Goal: Ask a question: Seek information or help from site administrators or community

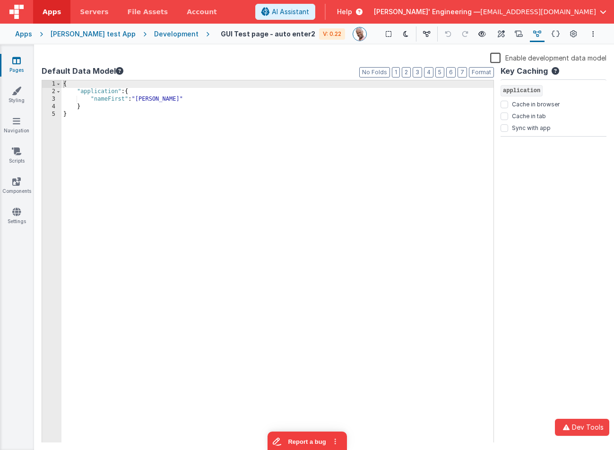
click at [602, 243] on div "Key Caching application Cache in browser Cache in tab Sync with app" at bounding box center [553, 253] width 106 height 377
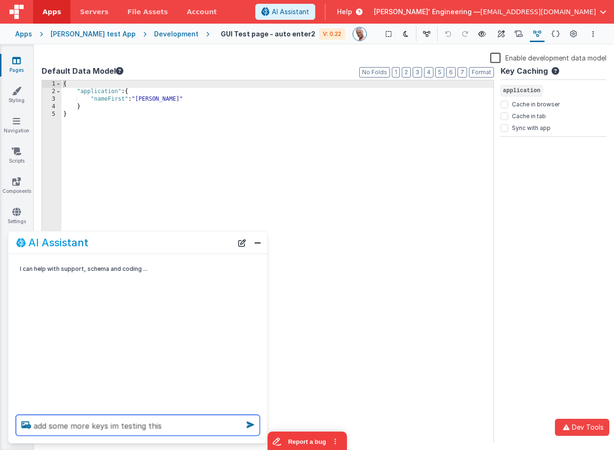
type textarea "add some more keys im testing this"
click at [251, 425] on icon at bounding box center [250, 424] width 15 height 15
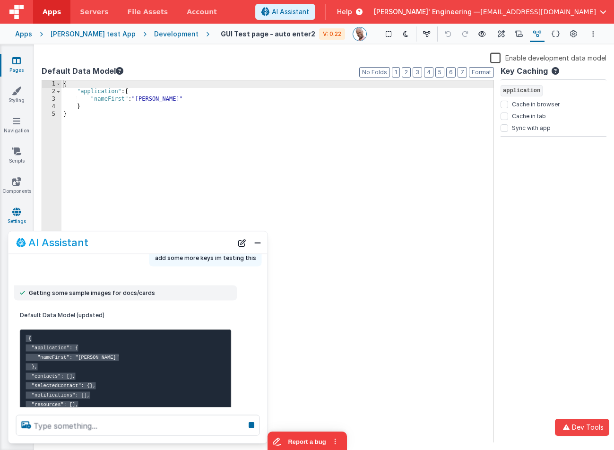
scroll to position [41, 0]
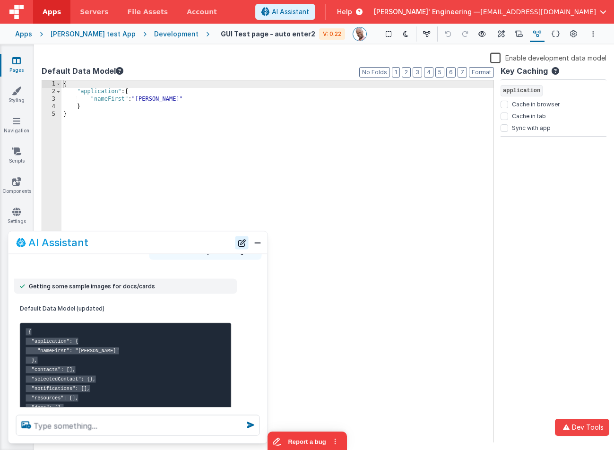
click at [238, 241] on button "New Chat" at bounding box center [241, 242] width 13 height 13
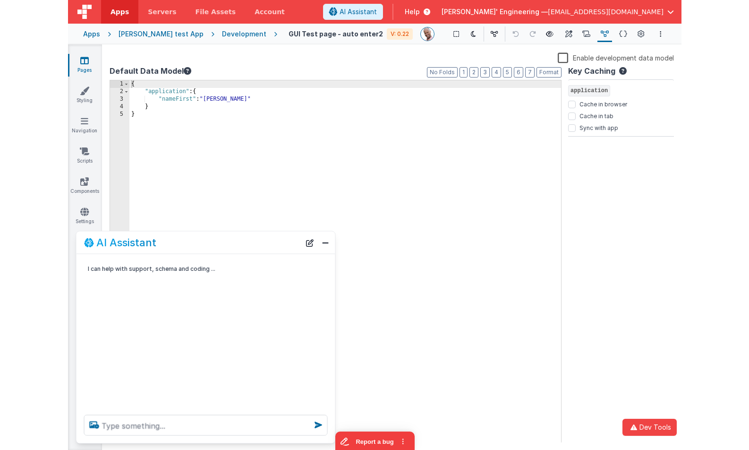
scroll to position [0, 0]
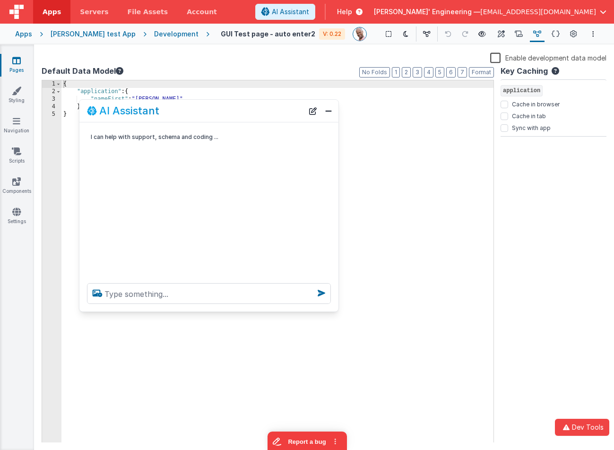
drag, startPoint x: 178, startPoint y: 249, endPoint x: 249, endPoint y: 118, distance: 149.5
click at [249, 118] on div "AI Assistant" at bounding box center [208, 111] width 259 height 22
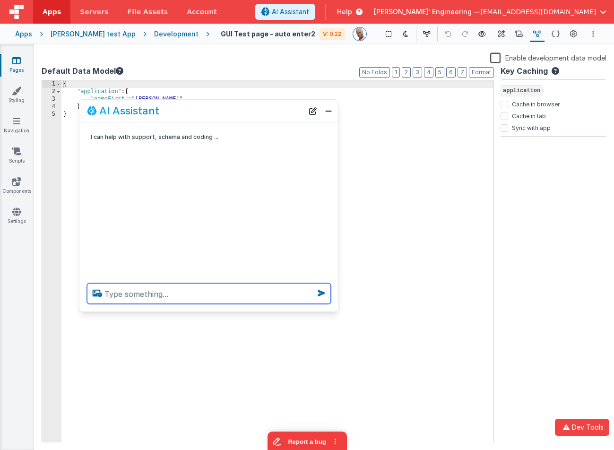
click at [211, 291] on textarea at bounding box center [209, 293] width 244 height 21
type textarea "debugp"
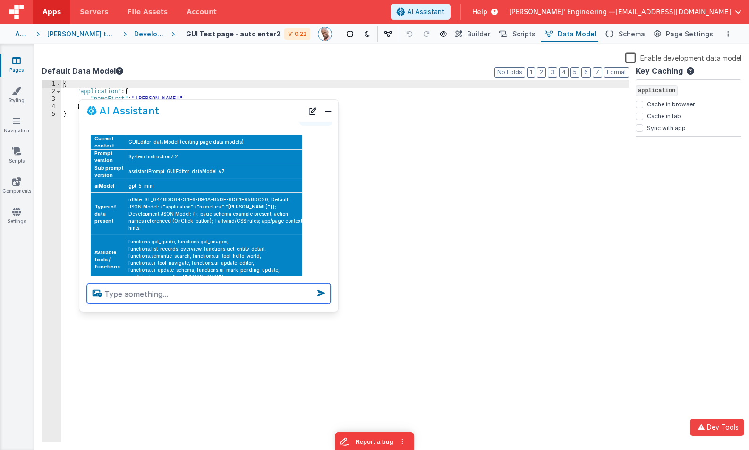
scroll to position [58, 0]
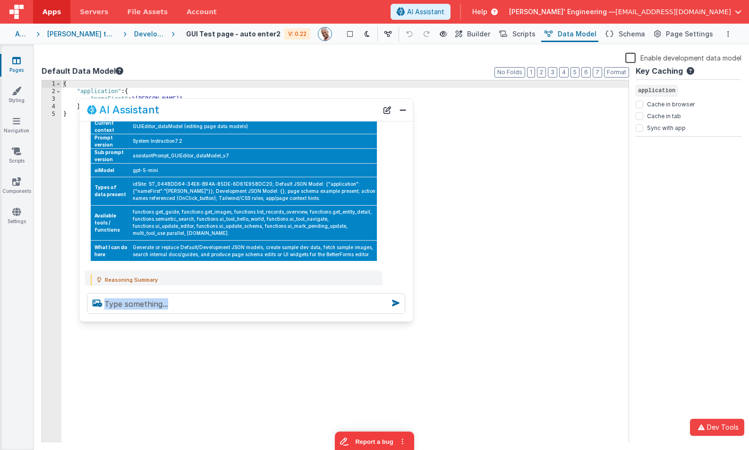
drag, startPoint x: 335, startPoint y: 309, endPoint x: 409, endPoint y: 319, distance: 75.0
click at [410, 320] on div at bounding box center [246, 303] width 334 height 36
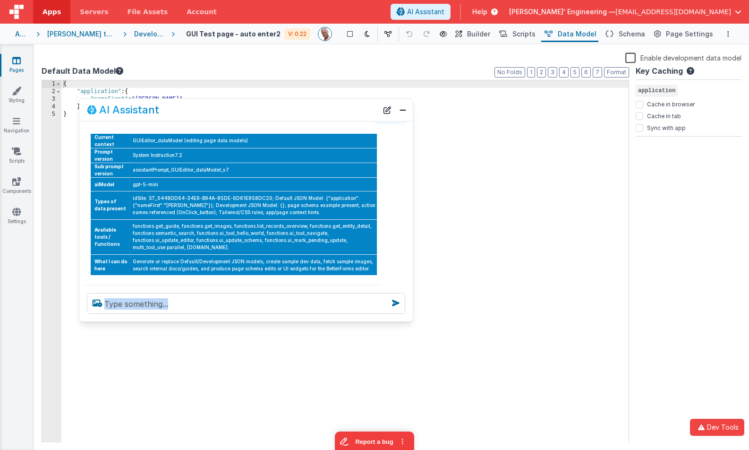
scroll to position [42, 0]
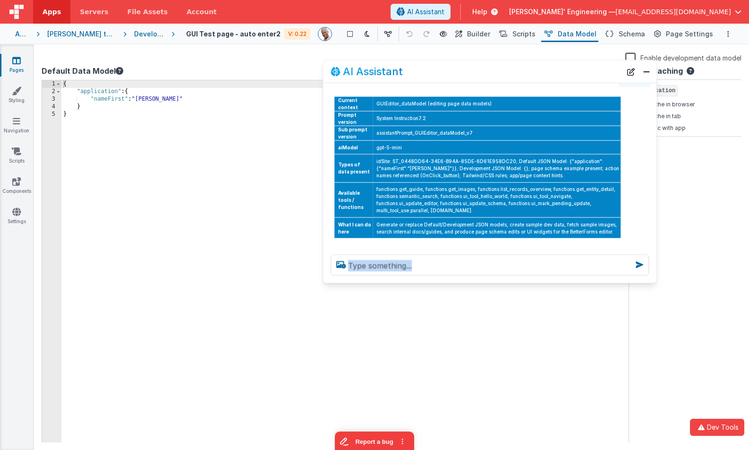
drag, startPoint x: 257, startPoint y: 112, endPoint x: 501, endPoint y: 74, distance: 247.2
click at [501, 74] on div "AI Assistant" at bounding box center [476, 71] width 291 height 11
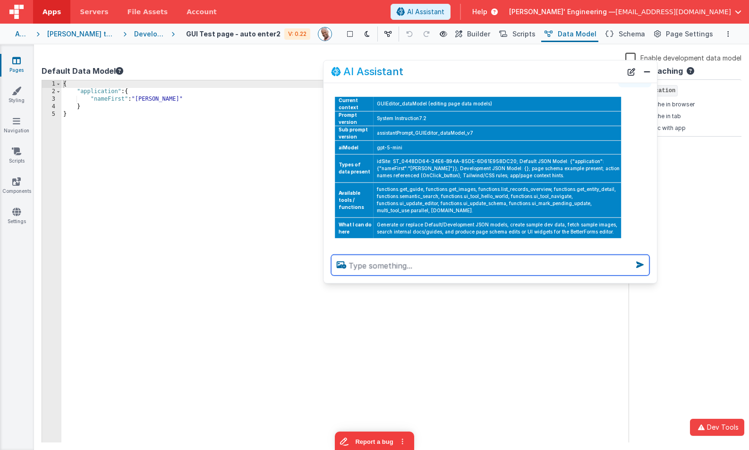
click at [453, 271] on textarea at bounding box center [490, 265] width 318 height 21
type textarea "what tool would you use to change the app model"
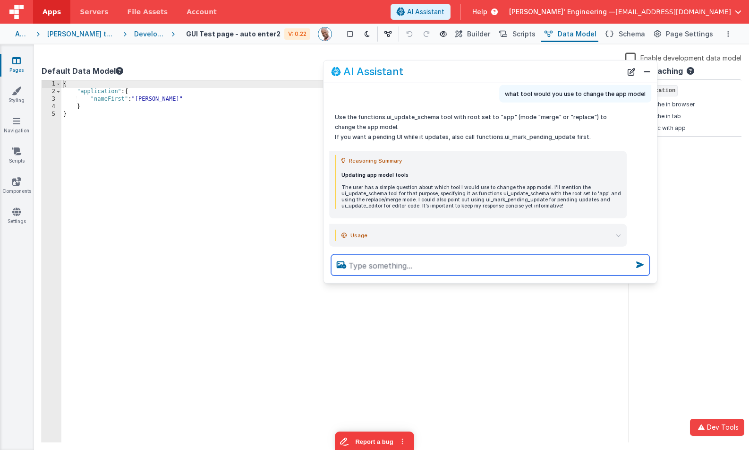
scroll to position [292, 0]
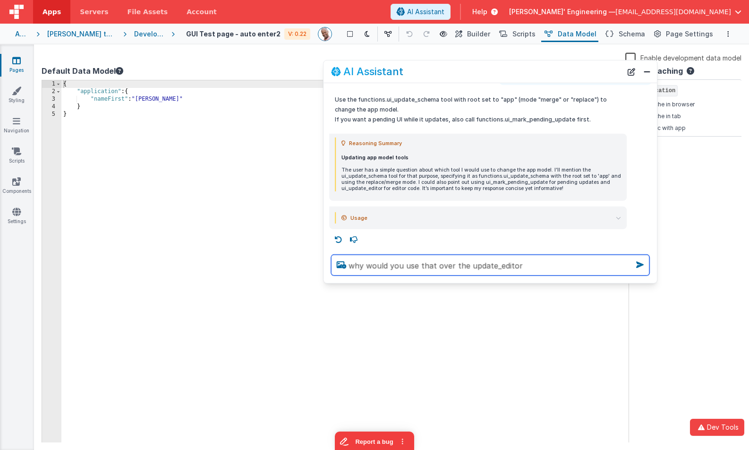
type textarea "why would you use that over the update_editor"
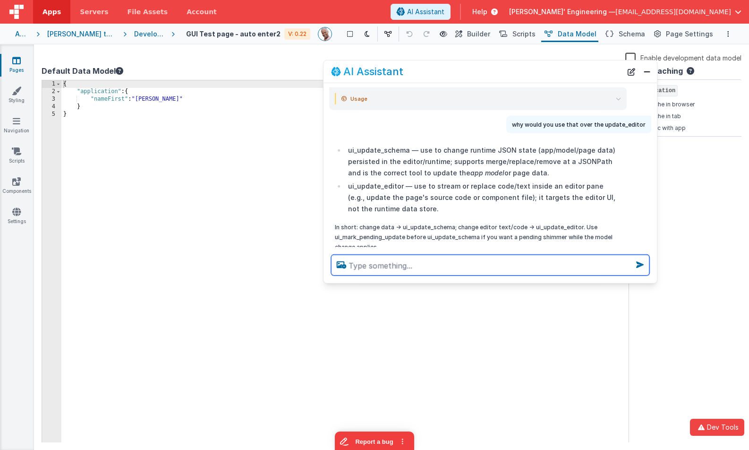
scroll to position [417, 0]
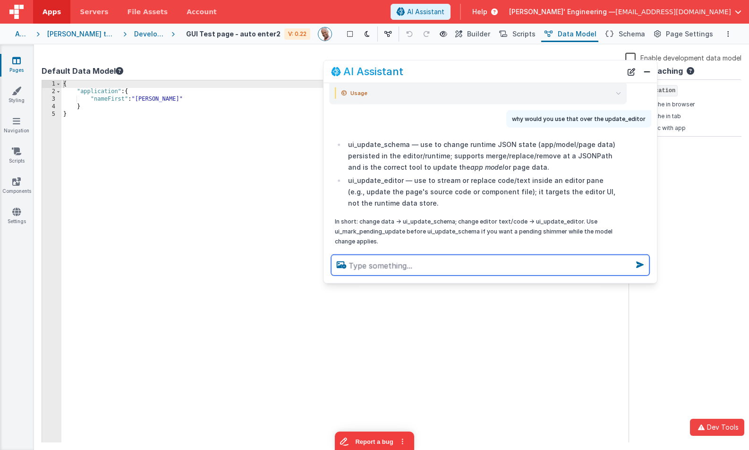
click at [439, 265] on textarea at bounding box center [490, 265] width 318 height 21
type textarea "i want to add some keys to the app model"
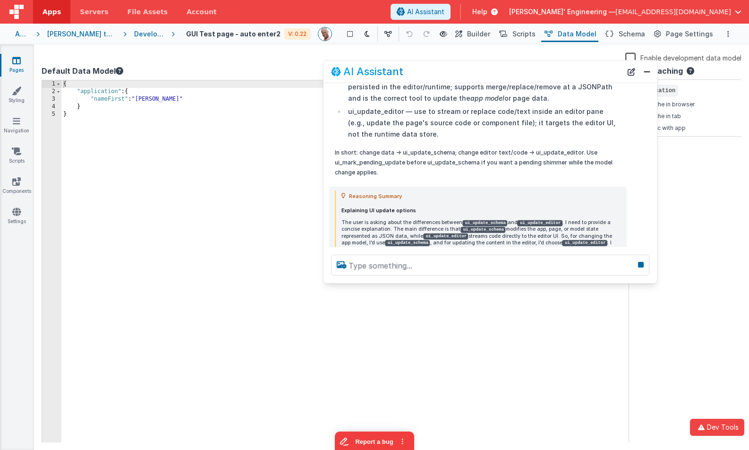
scroll to position [540, 0]
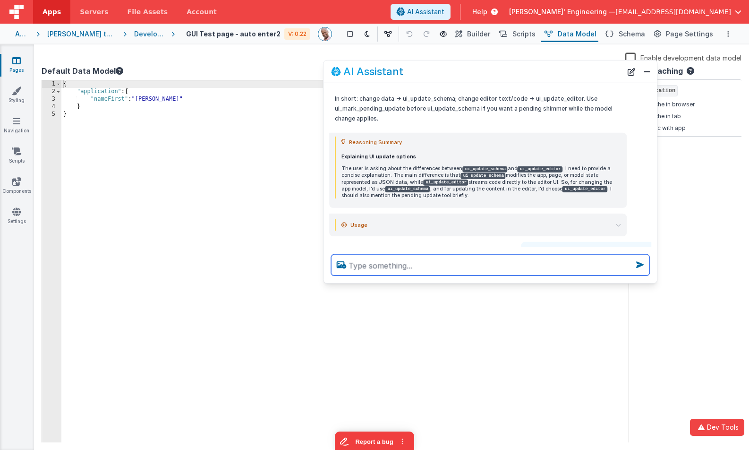
click at [613, 223] on icon at bounding box center [618, 225] width 5 height 5
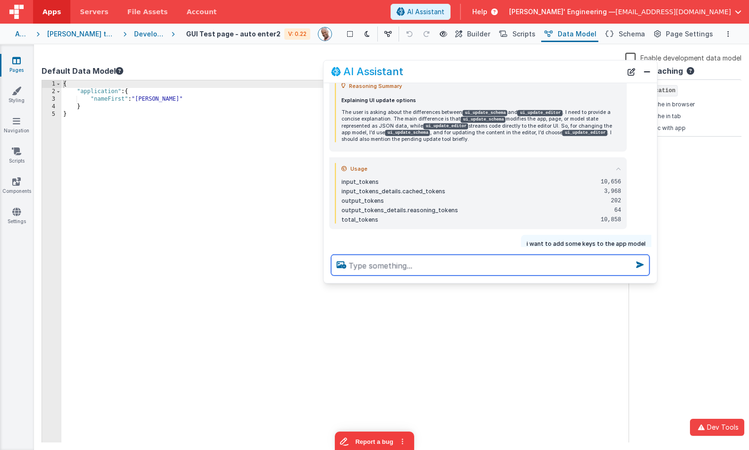
scroll to position [597, 0]
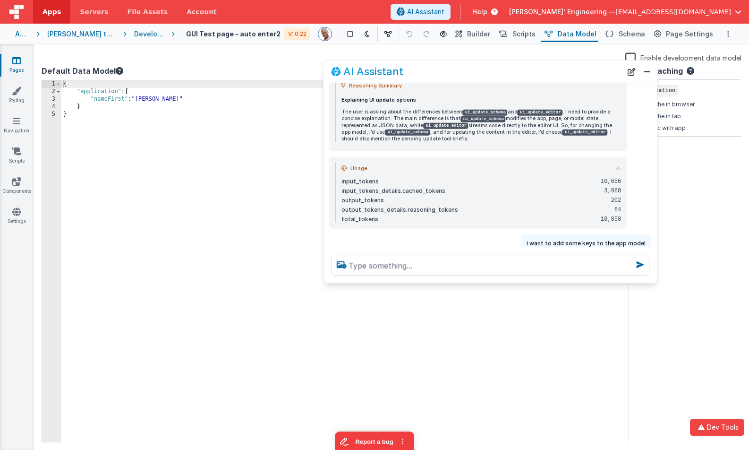
click at [613, 166] on icon at bounding box center [618, 168] width 5 height 5
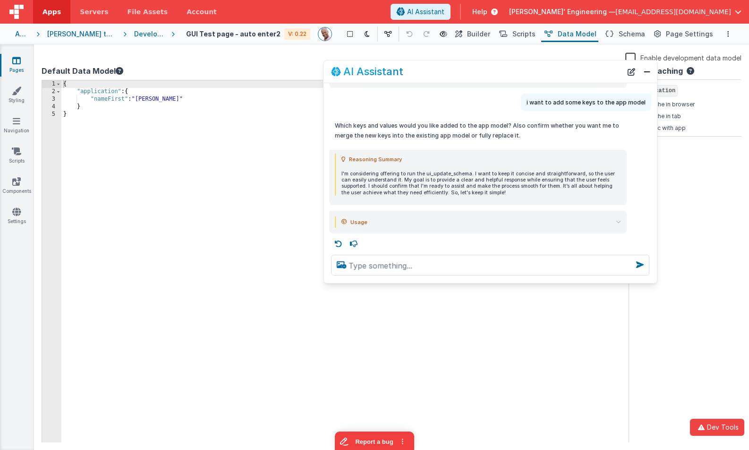
scroll to position [690, 0]
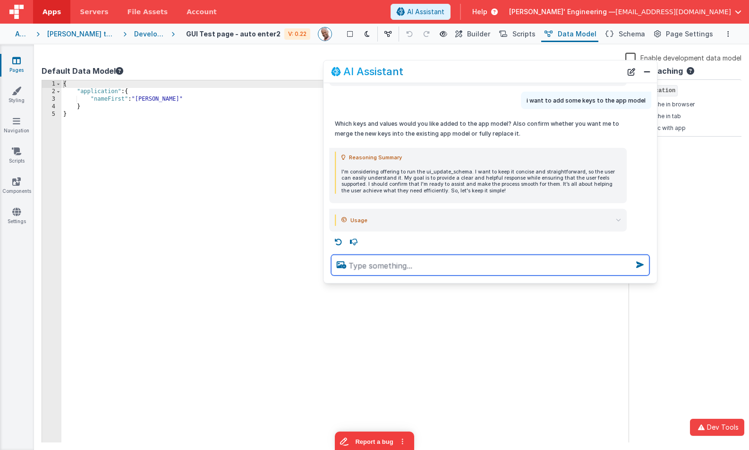
click at [461, 271] on textarea at bounding box center [490, 265] width 318 height 21
click at [401, 267] on textarea "some" at bounding box center [490, 265] width 318 height 21
type textarea "some"
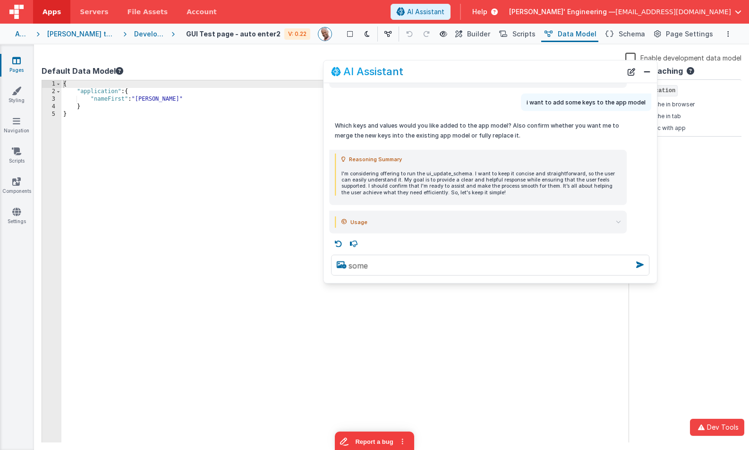
scroll to position [690, 0]
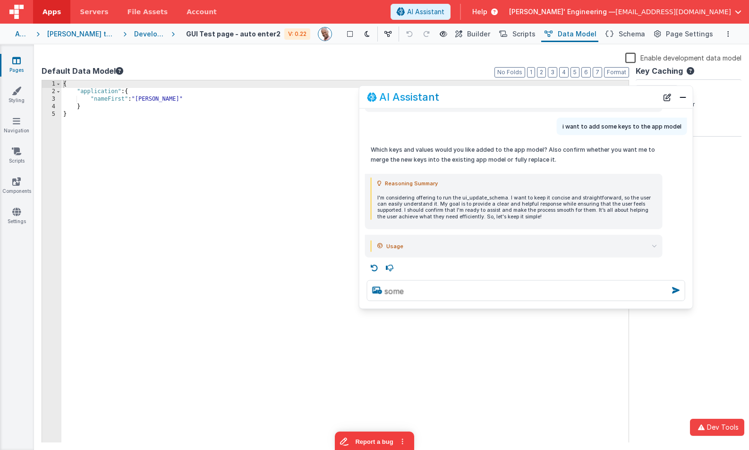
drag, startPoint x: 551, startPoint y: 72, endPoint x: 588, endPoint y: 101, distance: 47.4
click at [588, 101] on div "AI Assistant" at bounding box center [512, 96] width 291 height 11
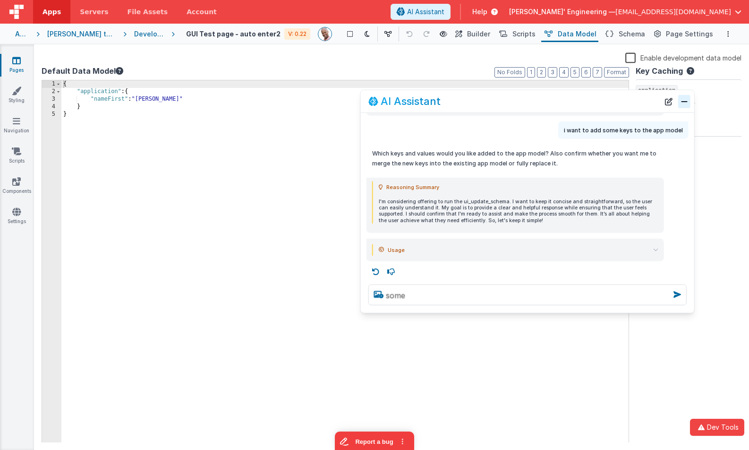
click at [613, 98] on button "Close" at bounding box center [684, 100] width 12 height 13
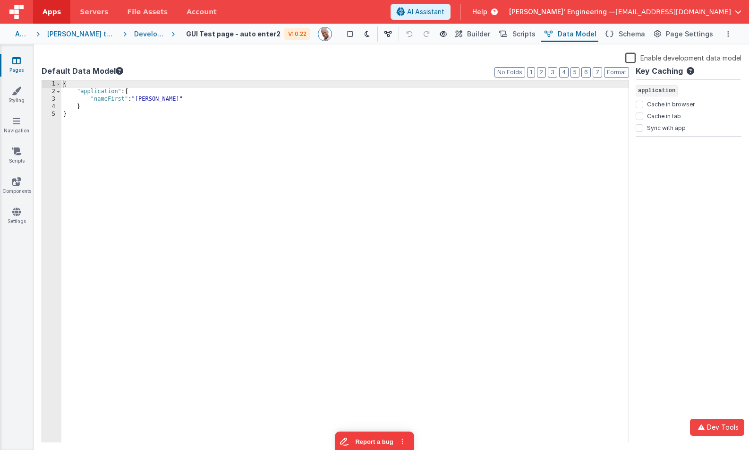
scroll to position [688, 0]
click at [13, 214] on icon at bounding box center [16, 211] width 9 height 9
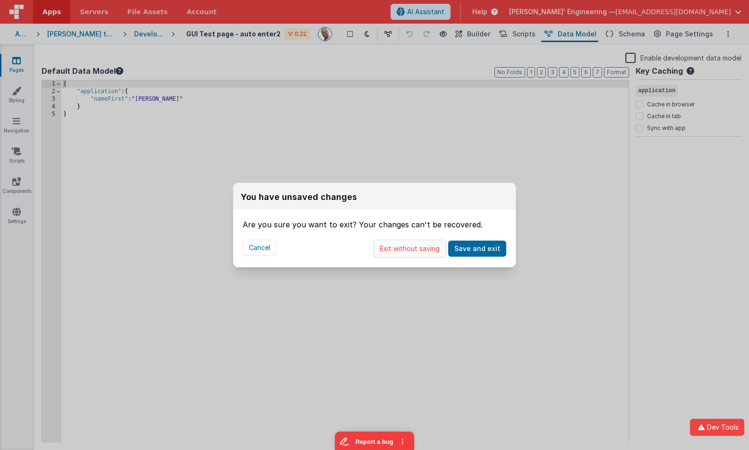
click at [410, 249] on button "Exit without saving" at bounding box center [410, 249] width 72 height 18
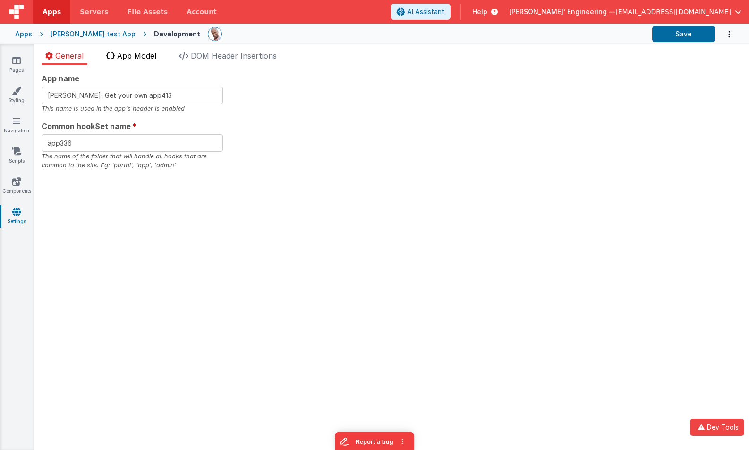
click at [128, 51] on span "App Model" at bounding box center [136, 55] width 39 height 9
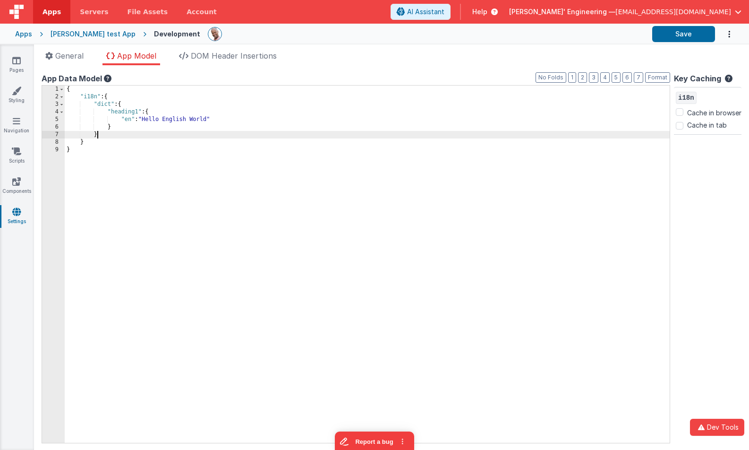
click at [334, 133] on div "{ "i18n" : { "dict" : { "heading1" : { "en" : "Hello English World" } } } }" at bounding box center [367, 272] width 605 height 372
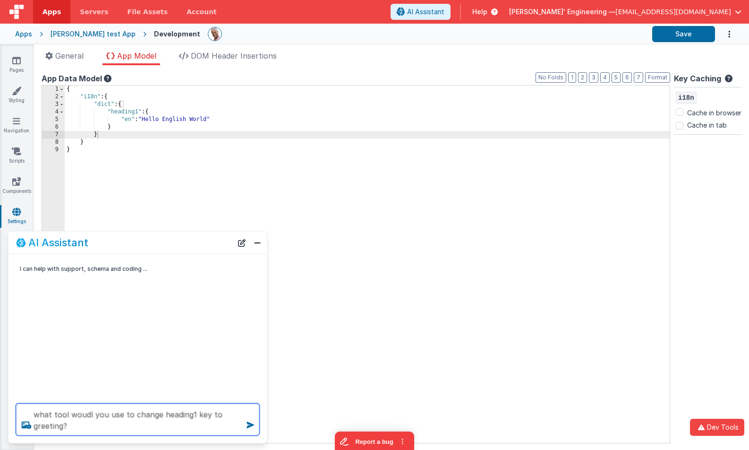
type textarea "what tool woudl you use to change heading1 key to greeting?"
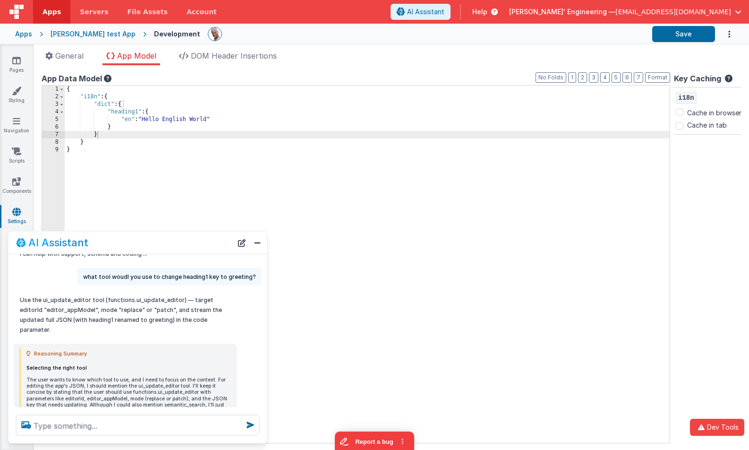
scroll to position [16, 0]
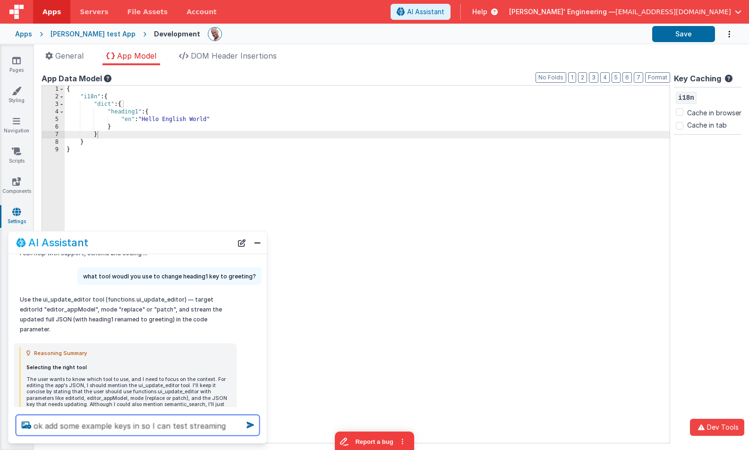
type textarea "ok add some example keys in so I can test streaming"
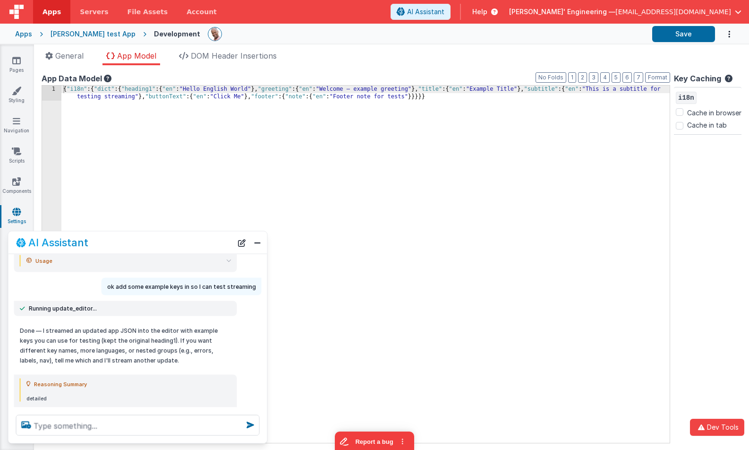
scroll to position [235, 0]
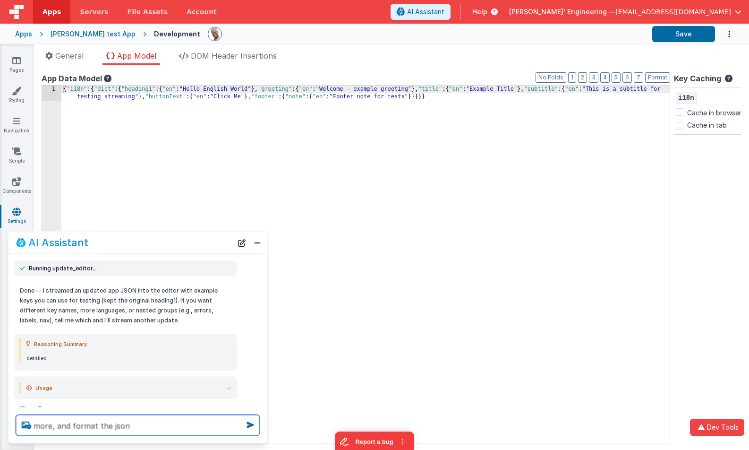
type textarea "more, and format the json"
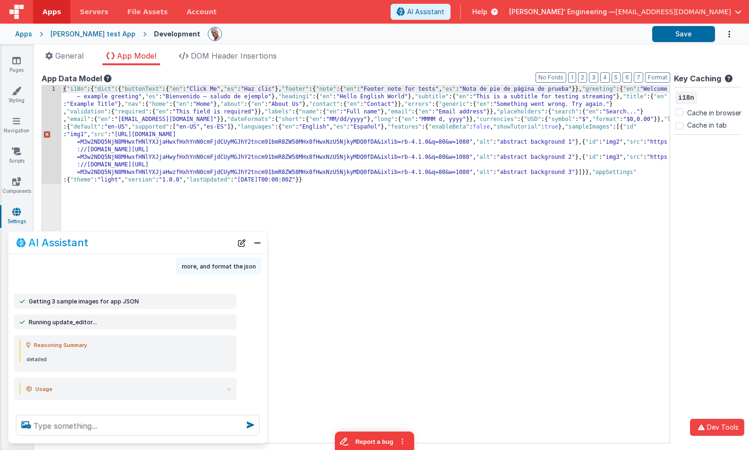
scroll to position [383, 0]
click at [79, 423] on textarea at bounding box center [138, 425] width 244 height 21
type textarea "is that valid json"
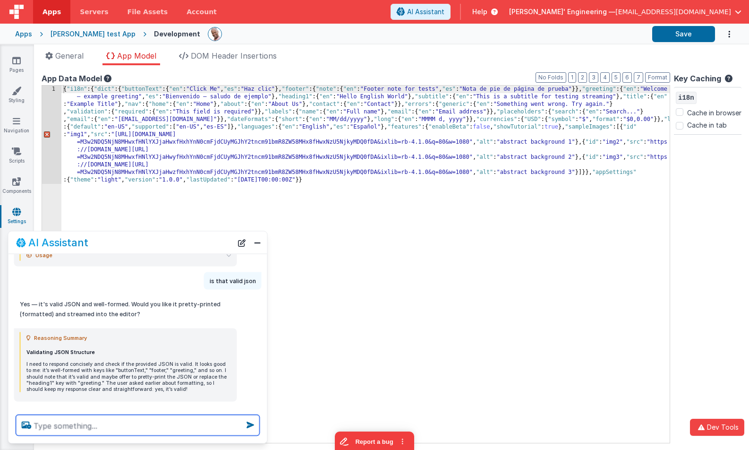
scroll to position [529, 0]
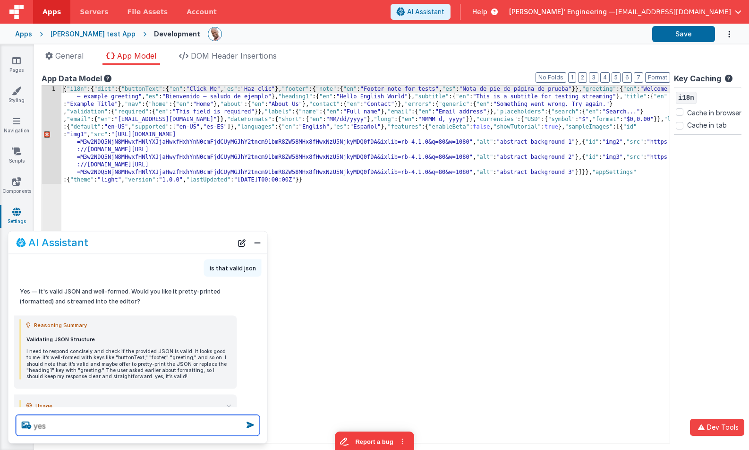
type textarea "yes"
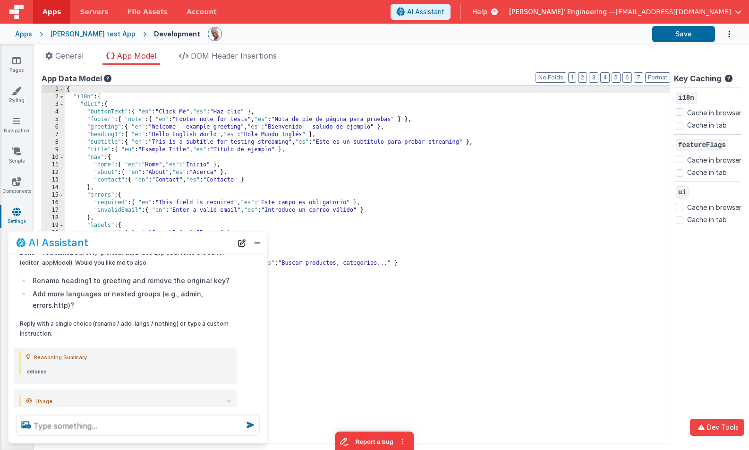
scroll to position [765, 0]
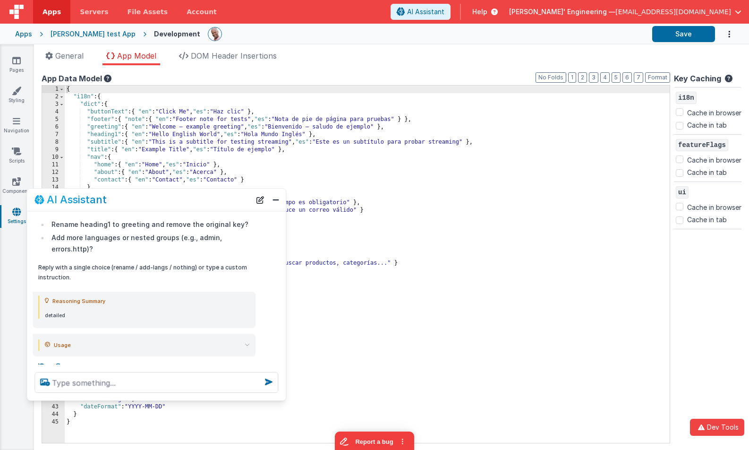
drag, startPoint x: 204, startPoint y: 239, endPoint x: 223, endPoint y: 192, distance: 50.0
click at [223, 194] on div "AI Assistant" at bounding box center [142, 199] width 216 height 11
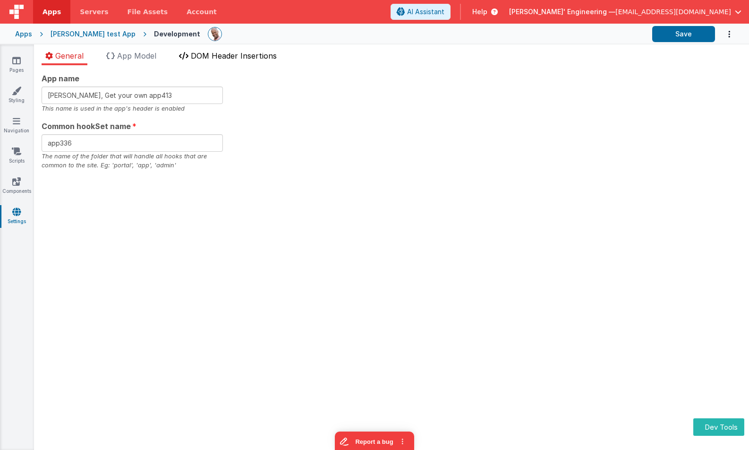
click at [253, 56] on span "DOM Header Insertions" at bounding box center [234, 55] width 86 height 9
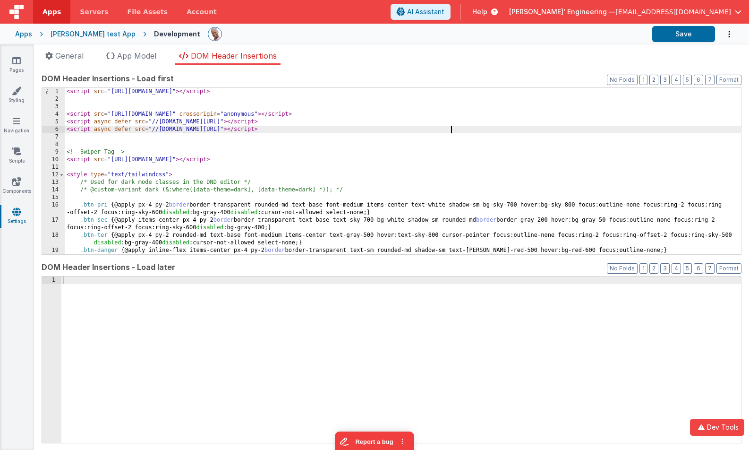
click at [551, 131] on div "< script src = "[URL][DOMAIN_NAME]" > </ script > < script src = "[URL][DOMAIN_…" at bounding box center [403, 178] width 677 height 181
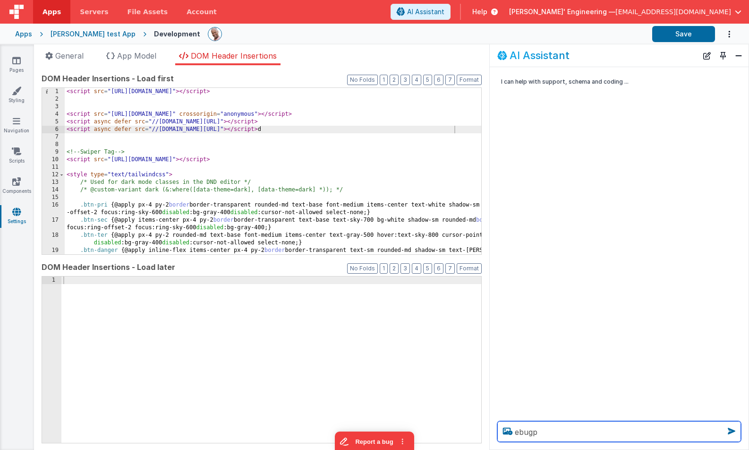
type textarea "ebugp"
